Goal: Find specific page/section

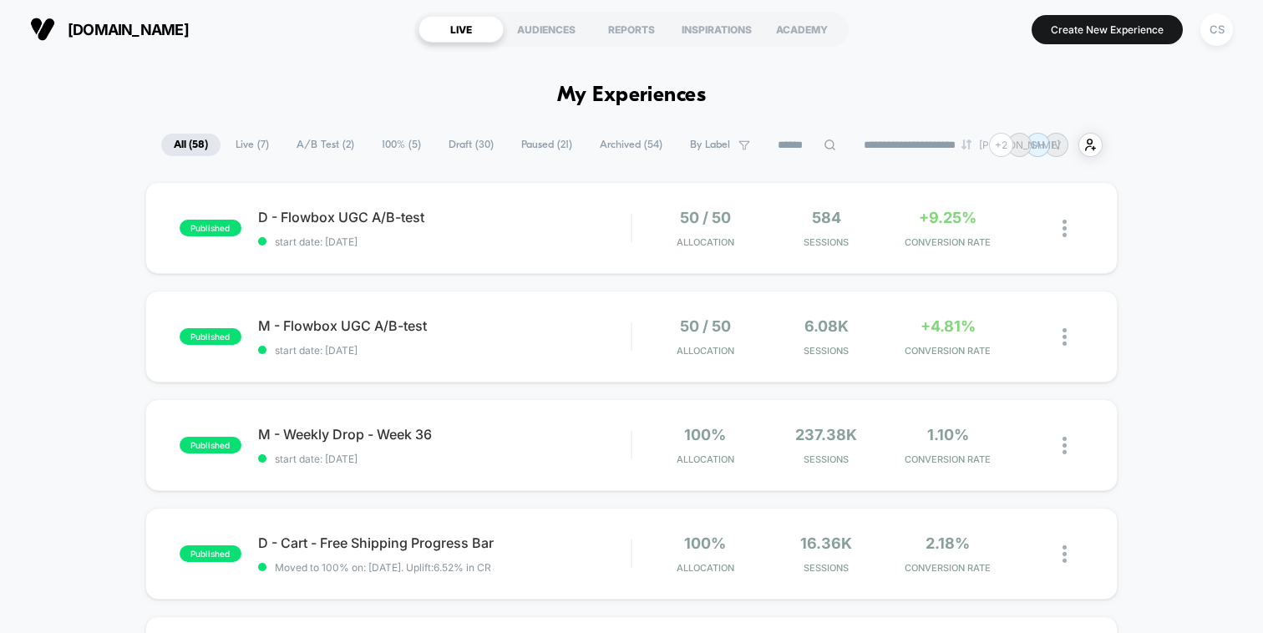
click at [257, 142] on span "Live ( 7 )" at bounding box center [252, 145] width 58 height 23
click at [402, 142] on span "100% ( 5 )" at bounding box center [401, 145] width 64 height 23
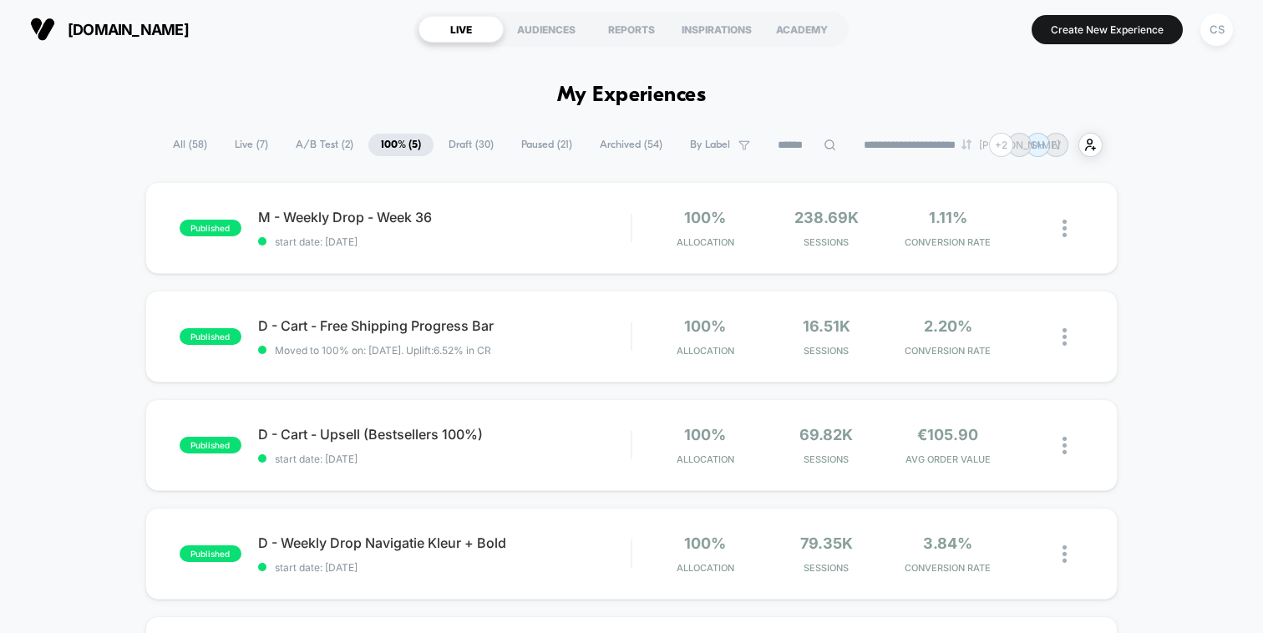
click at [521, 146] on span "Paused ( 21 )" at bounding box center [547, 145] width 76 height 23
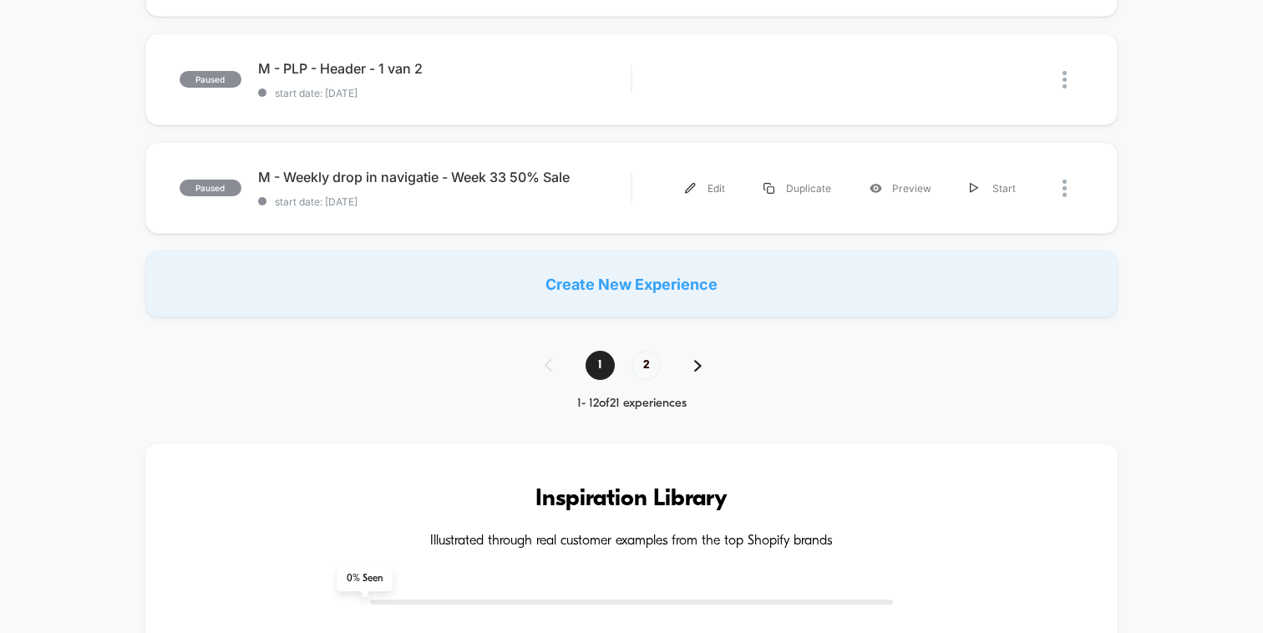
scroll to position [1287, 0]
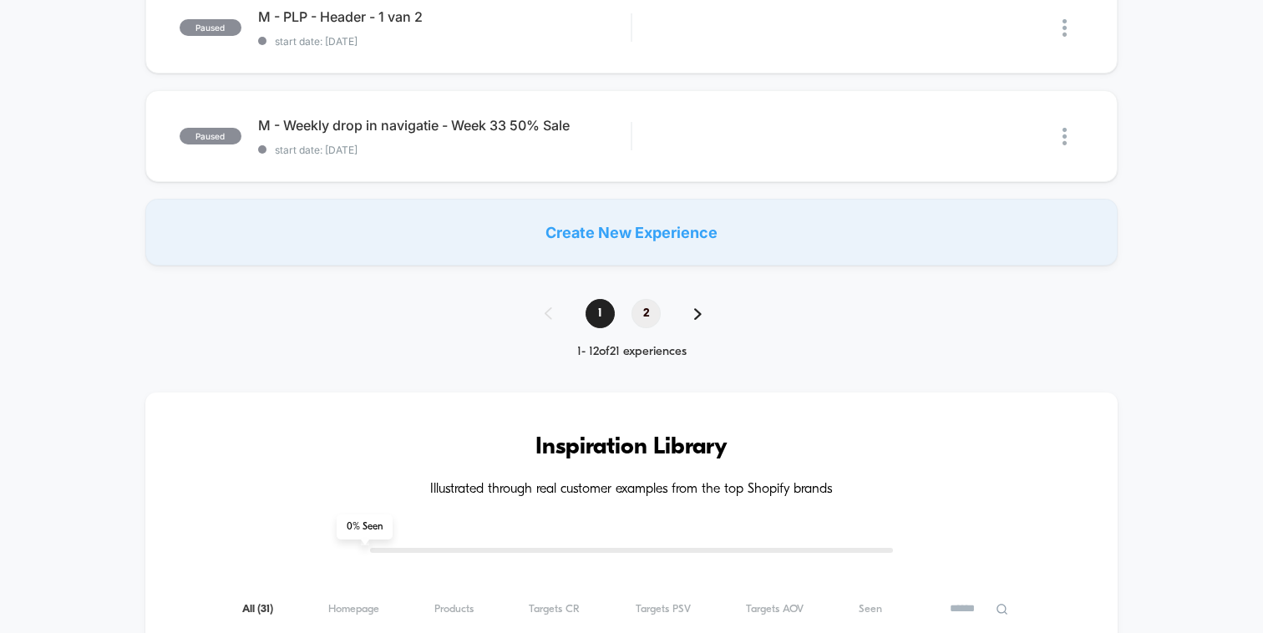
click at [653, 320] on span "2" at bounding box center [646, 313] width 29 height 29
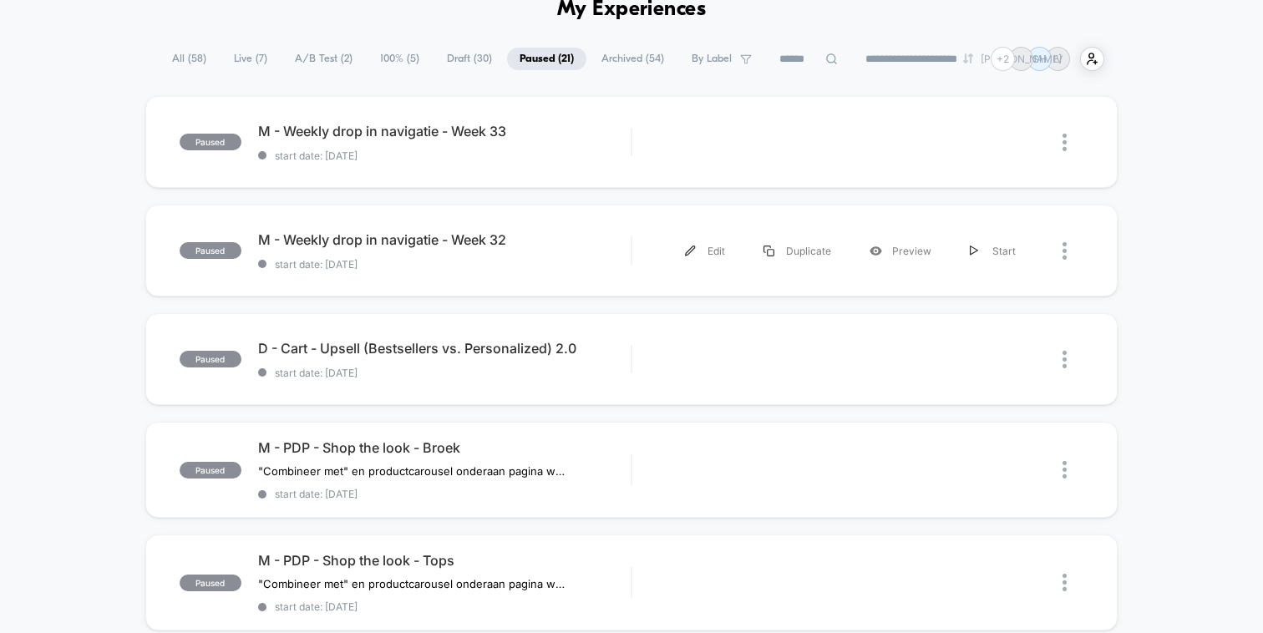
scroll to position [32, 0]
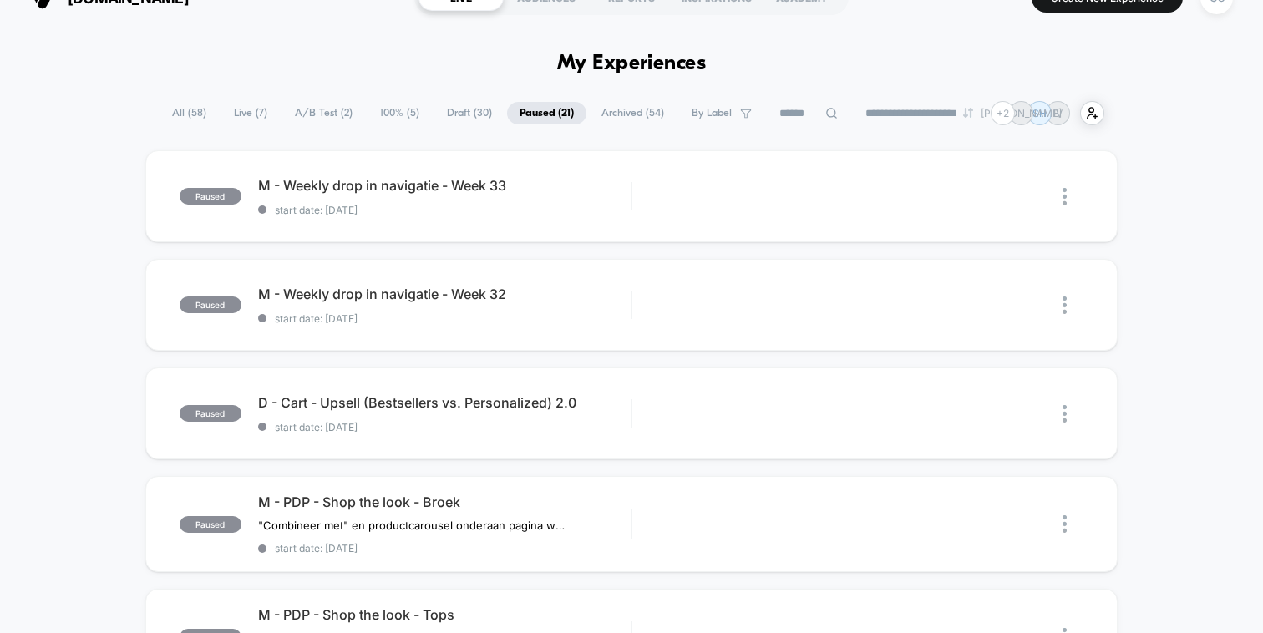
click at [321, 105] on span "A/B Test ( 2 )" at bounding box center [323, 113] width 83 height 23
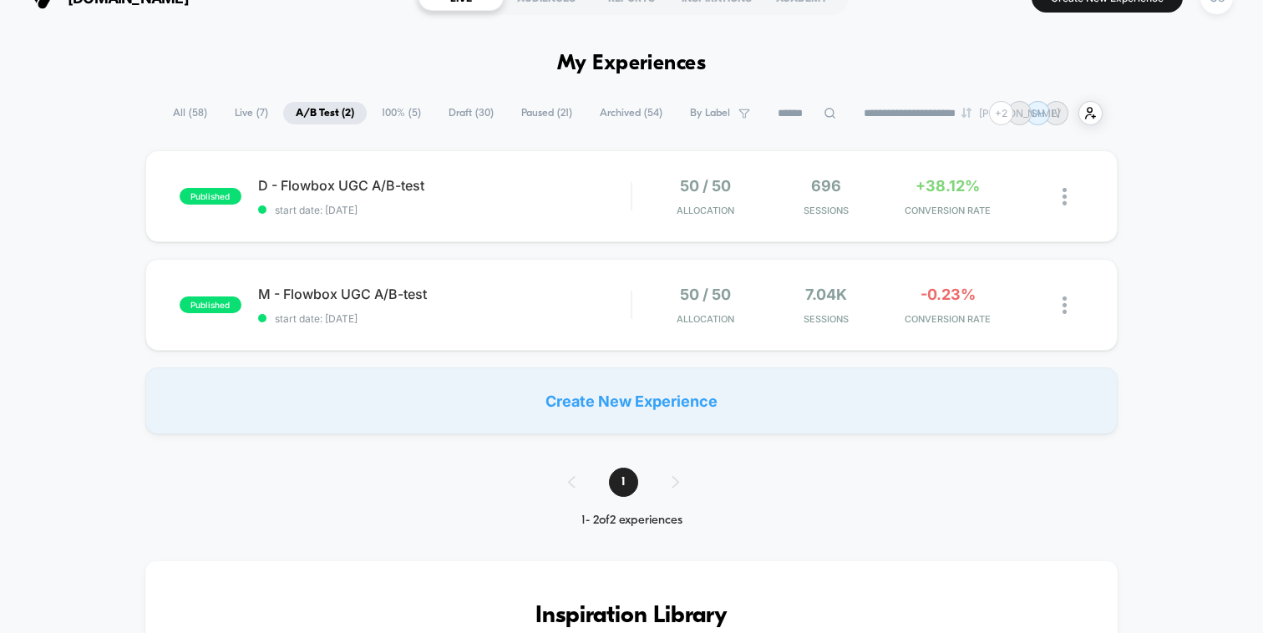
click at [251, 111] on span "Live ( 7 )" at bounding box center [251, 113] width 58 height 23
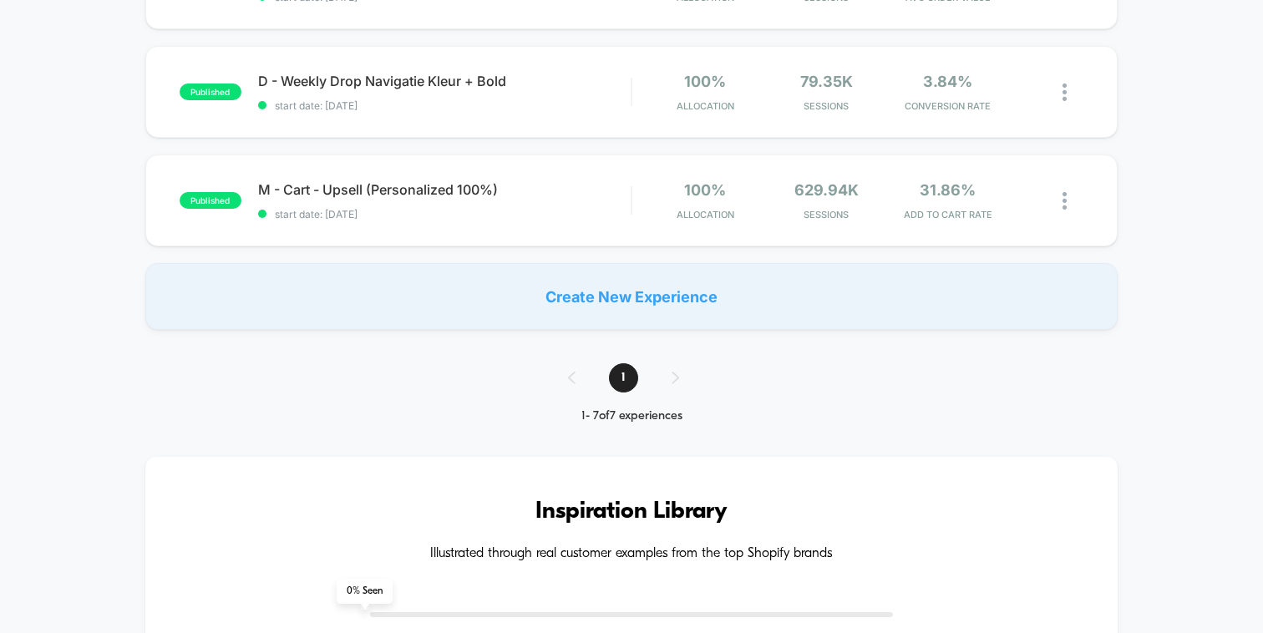
scroll to position [0, 0]
